Goal: Information Seeking & Learning: Learn about a topic

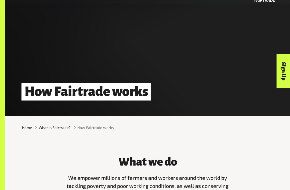
scroll to position [28, 0]
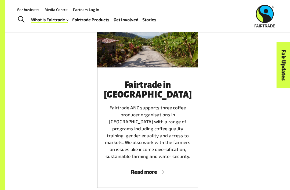
scroll to position [1078, 0]
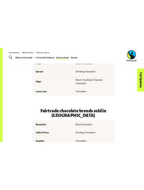
scroll to position [353, 0]
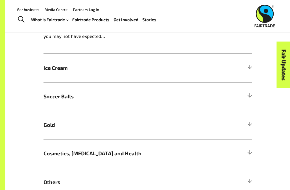
scroll to position [285, 0]
click at [157, 67] on span "Ice Cream" at bounding box center [121, 68] width 156 height 8
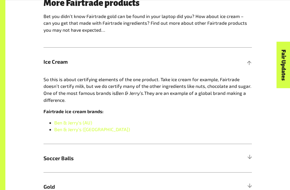
scroll to position [292, 0]
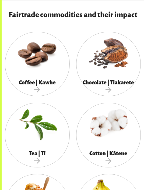
scroll to position [354, 0]
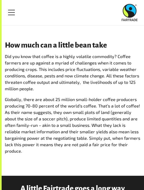
scroll to position [598, 0]
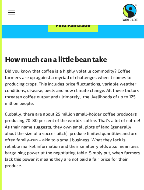
click at [48, 90] on span "Did you know that coffee is a highly volatile commodity? Coffee farmers are up …" at bounding box center [72, 86] width 134 height 37
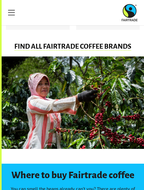
scroll to position [396, 0]
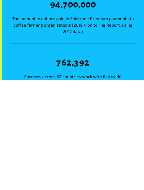
scroll to position [749, 0]
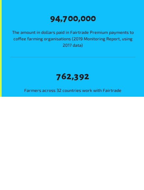
click at [9, 92] on div "8 9 8 4 , 8 7 8 0 8 0 , 8 0 8 0 8 0 The amount in dollars paid in Fairtrade Pre…" at bounding box center [73, 166] width 142 height 148
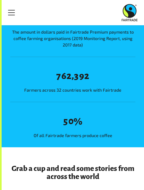
click at [51, 41] on span "The amount in dollars paid in Fairtrade Premium payments to coffee farming orga…" at bounding box center [72, 38] width 125 height 19
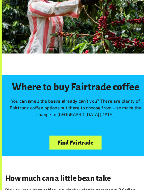
scroll to position [487, 0]
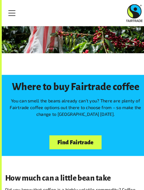
click at [47, 1] on div "Menu For business Media Centre Partners Log In What is Fairtrade How Fairtrade …" at bounding box center [72, 12] width 144 height 25
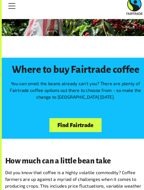
scroll to position [0, 0]
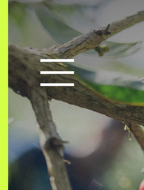
click at [26, 38] on div "Coffee | Kawhe" at bounding box center [73, 53] width 142 height 107
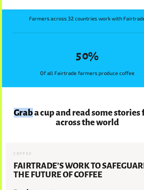
scroll to position [900, 0]
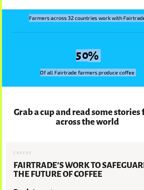
click at [77, 149] on div "Coffee [DATE] Fairtrade’s Work To Safeguard The Future Of Coffee Read story" at bounding box center [73, 161] width 136 height 50
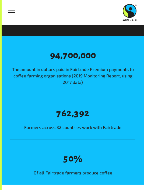
scroll to position [804, 0]
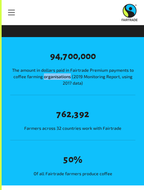
click at [10, 68] on span "The amount in dollars paid in Fairtrade Premium payments to coffee farming orga…" at bounding box center [72, 76] width 125 height 19
click at [126, 83] on span "The amount in dollars paid in Fairtrade Premium payments to coffee farming orga…" at bounding box center [72, 76] width 125 height 19
